Goal: Check status: Check status

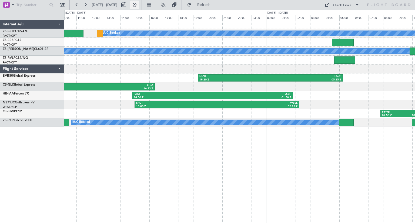
click at [139, 7] on button at bounding box center [134, 5] width 9 height 9
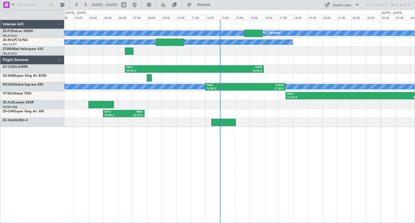
click at [136, 174] on div "A/C Booked A/C Booked A/C Booked A/C Booked A/C Booked A/C Booked A/C Unavailab…" at bounding box center [239, 121] width 351 height 203
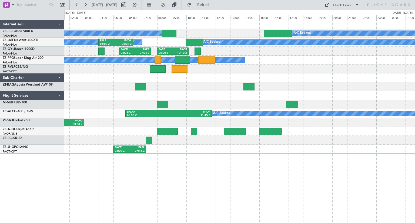
click at [239, 179] on div "A/C Booked A/C Booked A/C Booked A/C Booked A/C Booked A/C Booked A/C Booked A/…" at bounding box center [239, 121] width 351 height 203
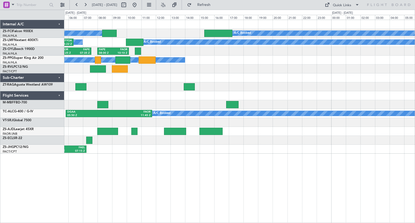
click at [309, 166] on div "A/C Booked A/C Booked A/C Booked A/C Booked A/C Booked A/C Booked A/C Booked A/…" at bounding box center [239, 121] width 351 height 203
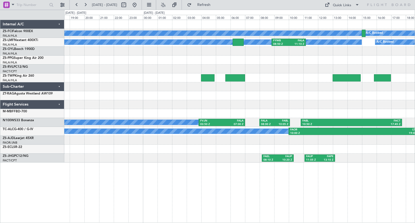
click at [151, 175] on div "A/C Booked A/C Booked A/C Booked A/C Booked A/C Booked A/C Booked A/C Booked A/…" at bounding box center [239, 121] width 351 height 203
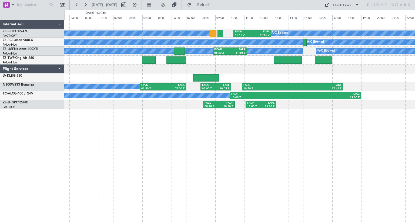
click at [195, 199] on div "A/C Booked A/C Booked A/C Booked A/C Booked A/C Booked A/C Booked A/C Booked A/…" at bounding box center [239, 121] width 351 height 203
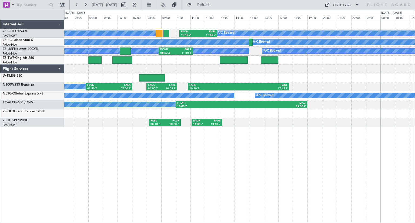
click at [306, 195] on div "A/C Booked A/C Booked A/C Booked A/C Booked A/C Booked A/C Booked A/C Booked A/…" at bounding box center [239, 121] width 351 height 203
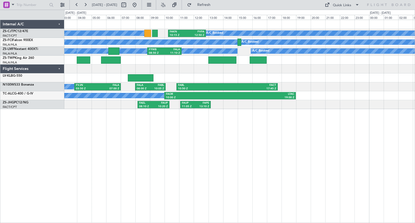
click at [139, 187] on div "A/C Booked A/C Booked A/C Booked A/C Booked A/C Booked A/C Booked A/C Booked A/…" at bounding box center [239, 121] width 351 height 203
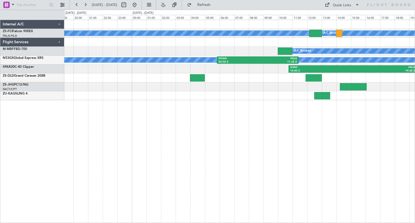
click at [415, 172] on div "A/C Booked A/C Booked A/C Booked A/C Booked A/C Booked A/C Booked A/C Booked A/…" at bounding box center [207, 116] width 415 height 213
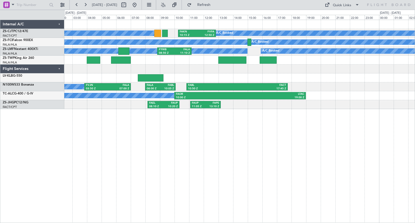
click at [88, 176] on div "A/C Booked A/C Booked A/C Booked A/C Booked A/C Booked A/C Booked A/C Booked A/…" at bounding box center [239, 121] width 351 height 203
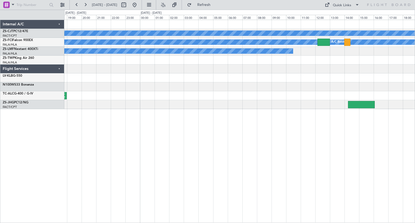
click at [133, 164] on div "A/C Booked A/C Booked A/C Booked A/C Booked A/C Booked A/C Booked A/C Booked A/…" at bounding box center [239, 121] width 351 height 203
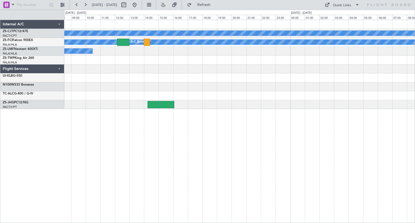
click at [127, 163] on div "A/C Booked A/C Booked A/C Booked A/C Booked A/C Booked A/C Booked A/C Booked A/…" at bounding box center [239, 121] width 351 height 203
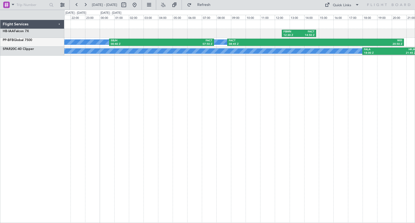
click at [88, 105] on div "FBMN 12:30 Z FACT 14:50 Z A/C Booked A/C Booked SBJH 00:40 Z FACT 07:50 Z FACT …" at bounding box center [239, 121] width 351 height 203
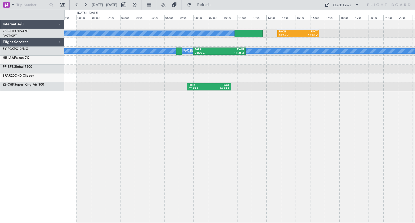
click at [129, 122] on div "A/C Booked A/C Booked A/C Booked A/C Booked A/C Booked A/C Booked A/C Booked A/…" at bounding box center [239, 121] width 351 height 203
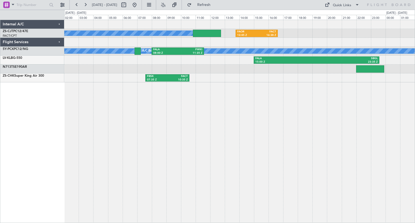
click at [229, 164] on div "A/C Booked A/C Booked A/C Booked A/C Booked A/C Booked A/C Booked A/C Booked A/…" at bounding box center [239, 121] width 351 height 203
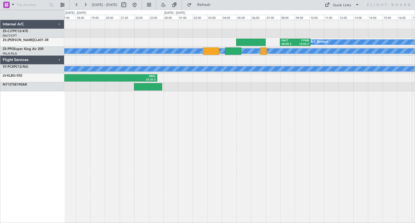
click at [281, 193] on div "FAOR 13:45 Z FACT 16:38 Z A/C Booked FACT 08:00 Z FYWB 10:05 Z A/C Booked A/C B…" at bounding box center [239, 121] width 351 height 203
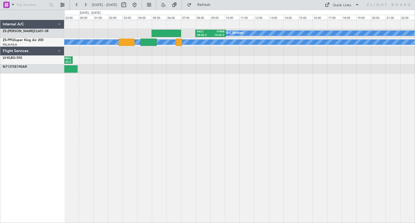
click at [84, 129] on div "A/C Booked FACT 08:00 Z FYWB 10:05 Z A/C Booked FALA 15:00 Z SBGL 23:35 Z" at bounding box center [239, 121] width 351 height 203
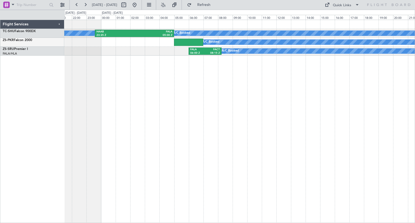
click at [193, 124] on div "A/C Booked A/C Booked A/C Booked HAAB 23:35 Z FALA 05:00 Z A/C Booked A/C Booke…" at bounding box center [239, 121] width 351 height 203
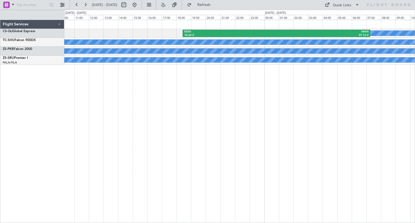
click at [135, 123] on div "ESSA 18:26 Z FAKN 07:16 Z A/C Booked A/C Booked A/C Booked A/C Booked HAAB 23:3…" at bounding box center [239, 121] width 351 height 203
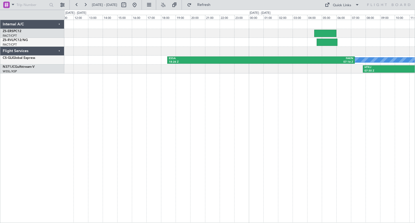
click at [156, 119] on div "ESSA 18:26 Z FAKN 07:16 Z A/C Booked HTKJ 07:50 Z FACT 13:20 Z" at bounding box center [239, 121] width 351 height 203
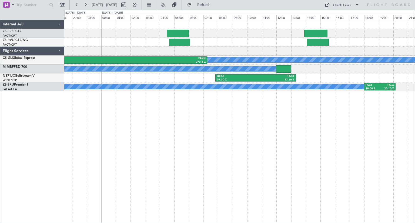
click at [213, 199] on div "ESSA 18:26 Z FAKN 07:16 Z A/C Booked A/C Booked HTKJ 07:50 Z FACT 13:20 Z A/C B…" at bounding box center [239, 121] width 351 height 203
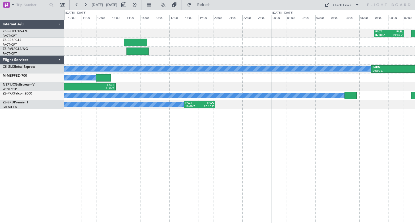
click at [296, 182] on div "FACT 07:00 Z FABL 09:05 Z A/C Booked A/C Booked FAKN 06:50 Z LTBA 16:23 Z ESSA …" at bounding box center [239, 121] width 351 height 203
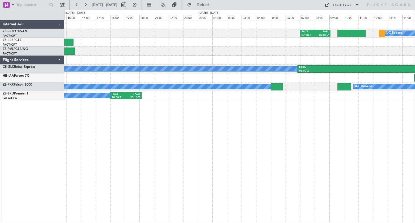
click at [145, 143] on div "A/C Booked FACT 07:00 Z FABL 09:05 Z A/C Booked FAKN 06:50 Z LTBA 16:23 Z FACT …" at bounding box center [239, 121] width 351 height 203
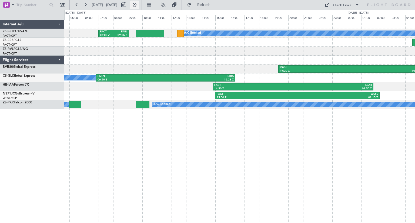
click at [139, 6] on button at bounding box center [134, 5] width 9 height 9
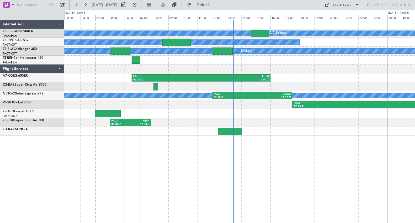
click at [369, 69] on div at bounding box center [239, 69] width 350 height 9
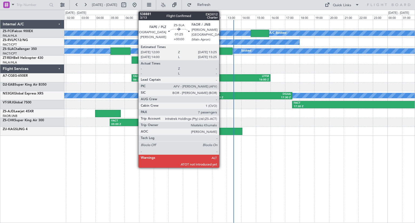
click at [222, 53] on div at bounding box center [222, 51] width 21 height 7
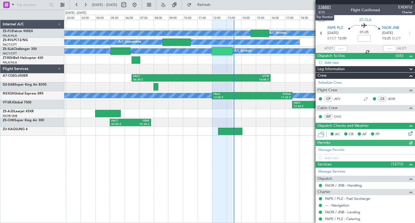
click at [325, 7] on span "538881" at bounding box center [324, 7] width 13 height 6
type input "12:55"
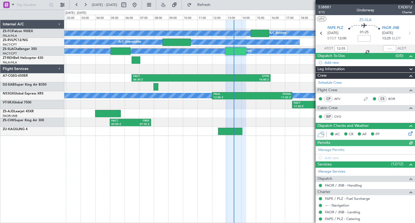
click at [414, 2] on div at bounding box center [365, 2] width 99 height 4
click at [412, 2] on span at bounding box center [412, 2] width 5 height 5
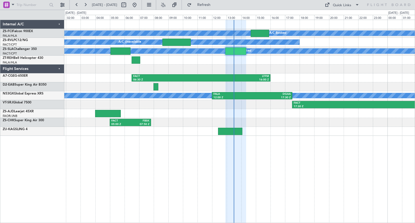
type input "0"
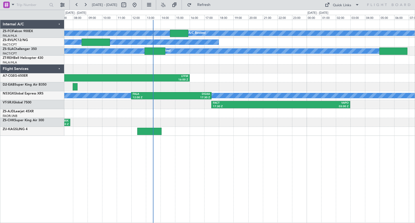
click at [182, 57] on div at bounding box center [239, 60] width 350 height 9
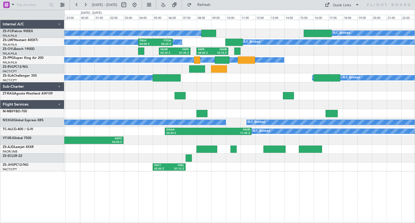
click at [228, 85] on div "A/C Booked A/C Booked A/C Booked A/C Booked A/C Booked A/C Booked A/C Booked A/…" at bounding box center [239, 96] width 350 height 152
